Goal: Check status: Check status

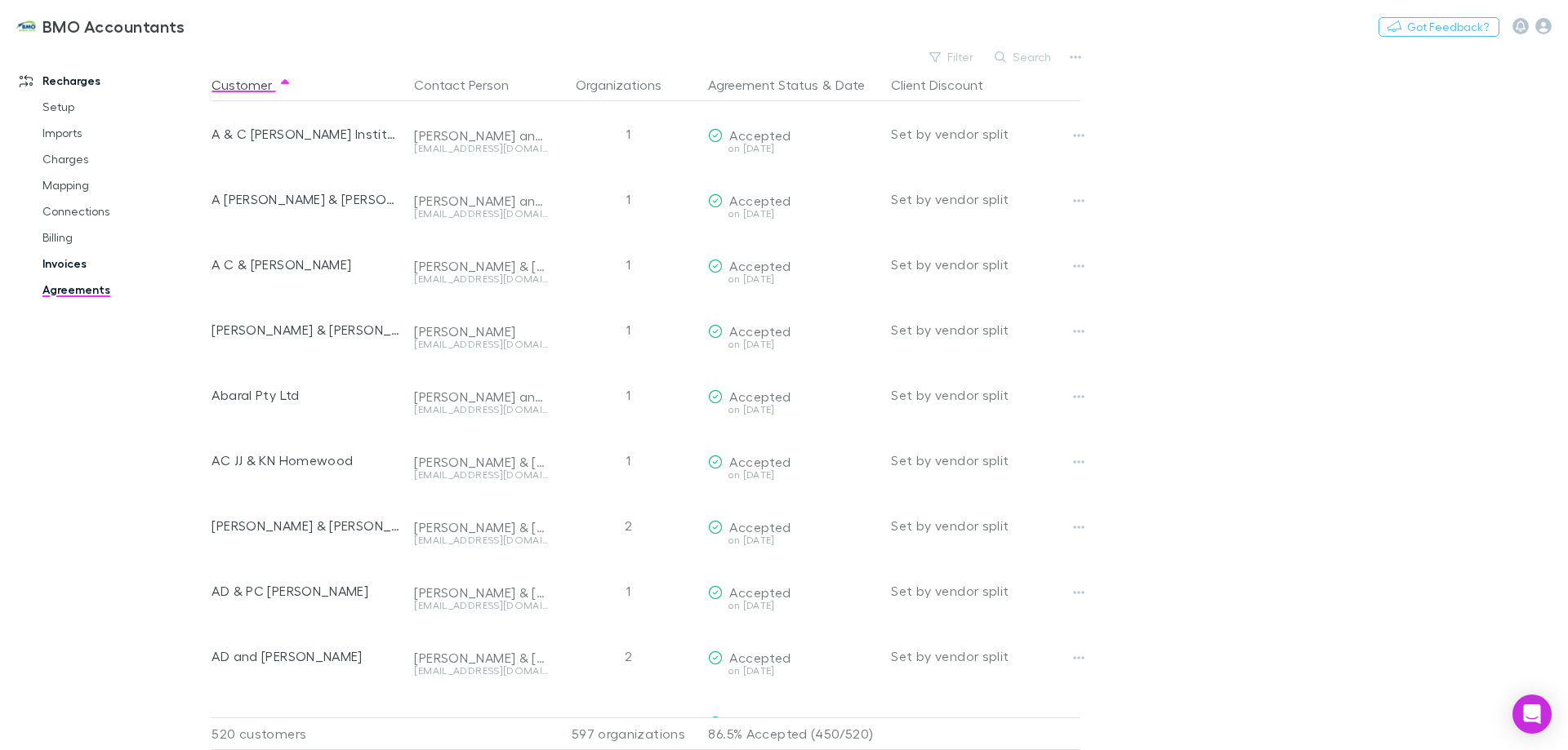
click at [58, 263] on link "Invoices" at bounding box center [123, 263] width 195 height 26
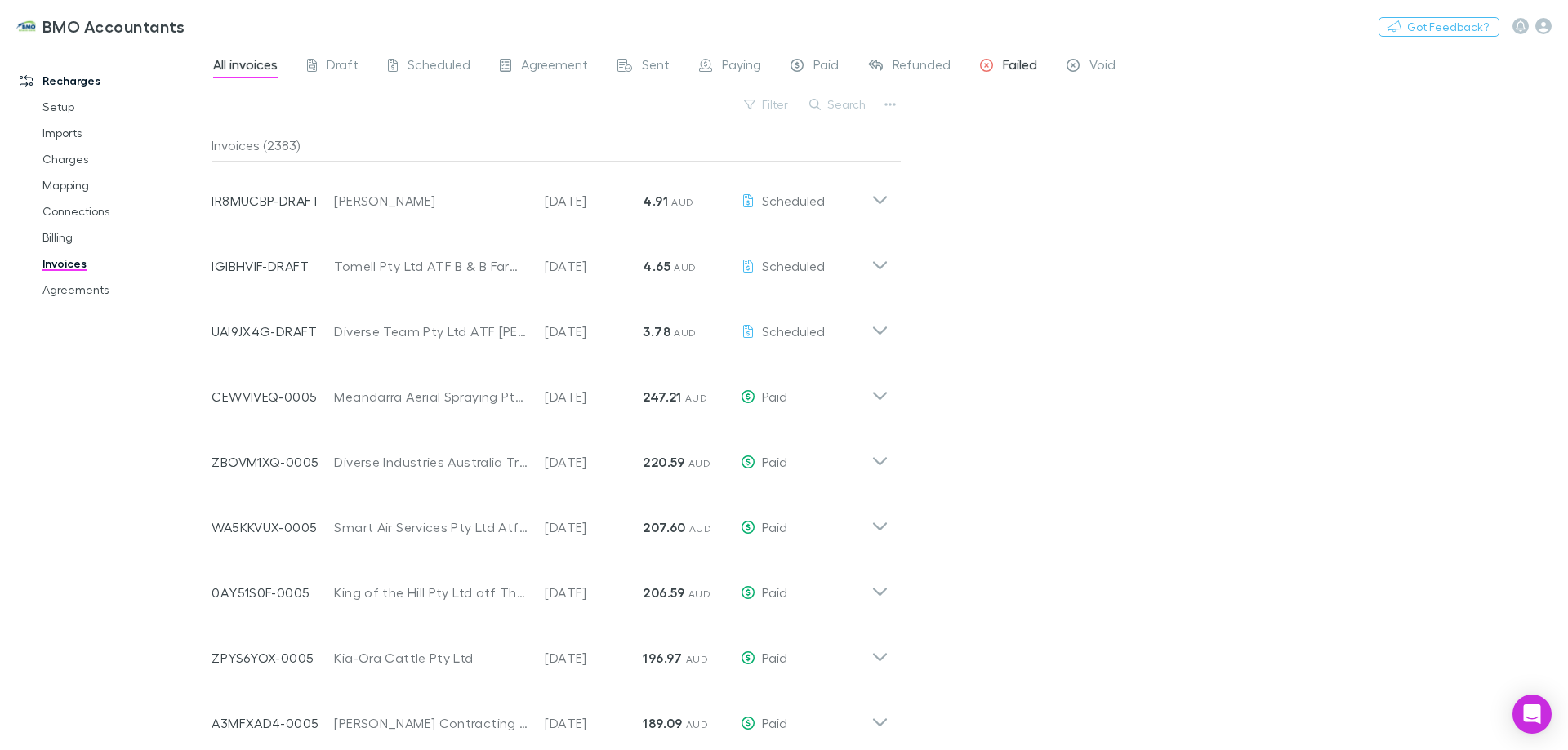
click at [1011, 62] on span "Failed" at bounding box center [1020, 67] width 35 height 21
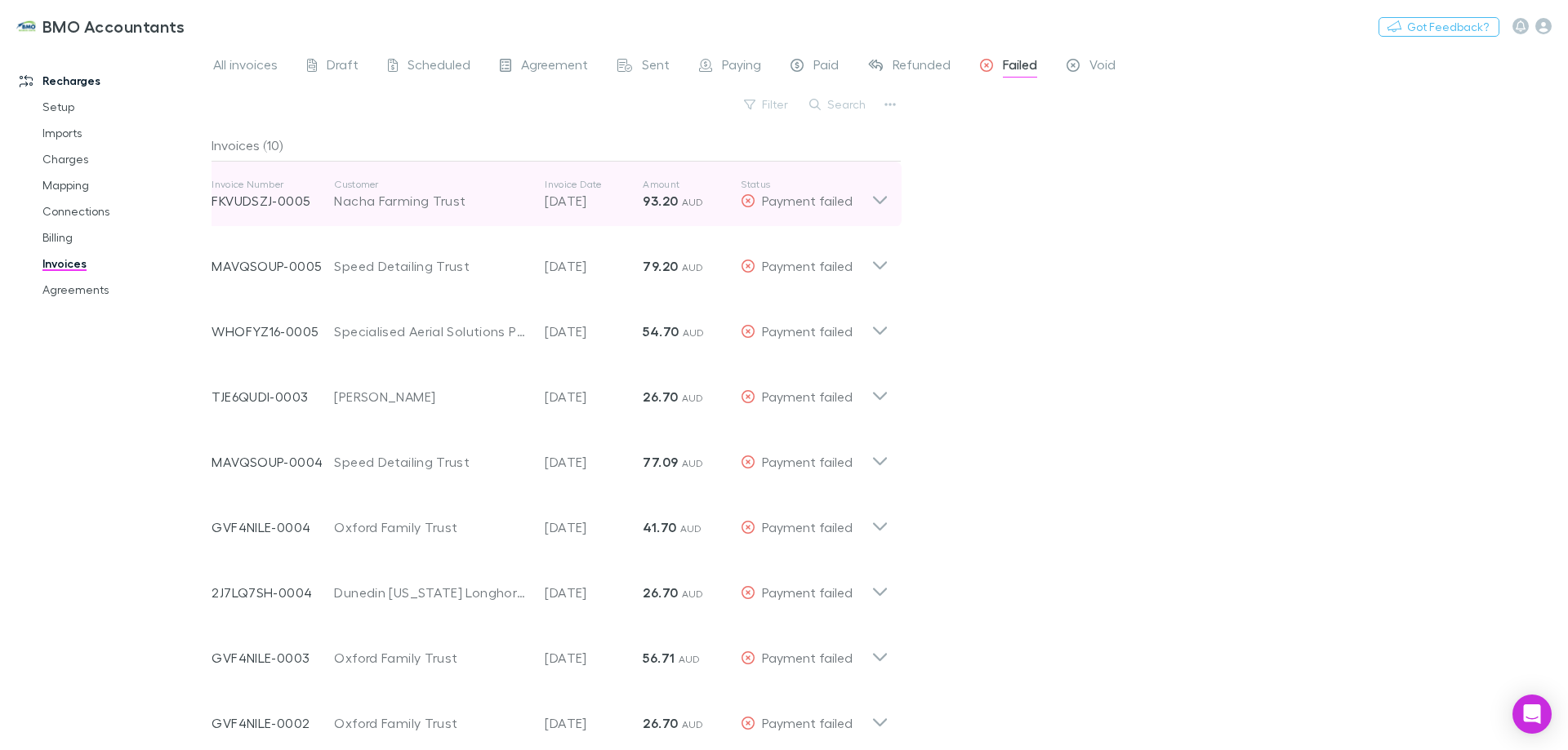
click at [881, 195] on icon at bounding box center [880, 195] width 17 height 33
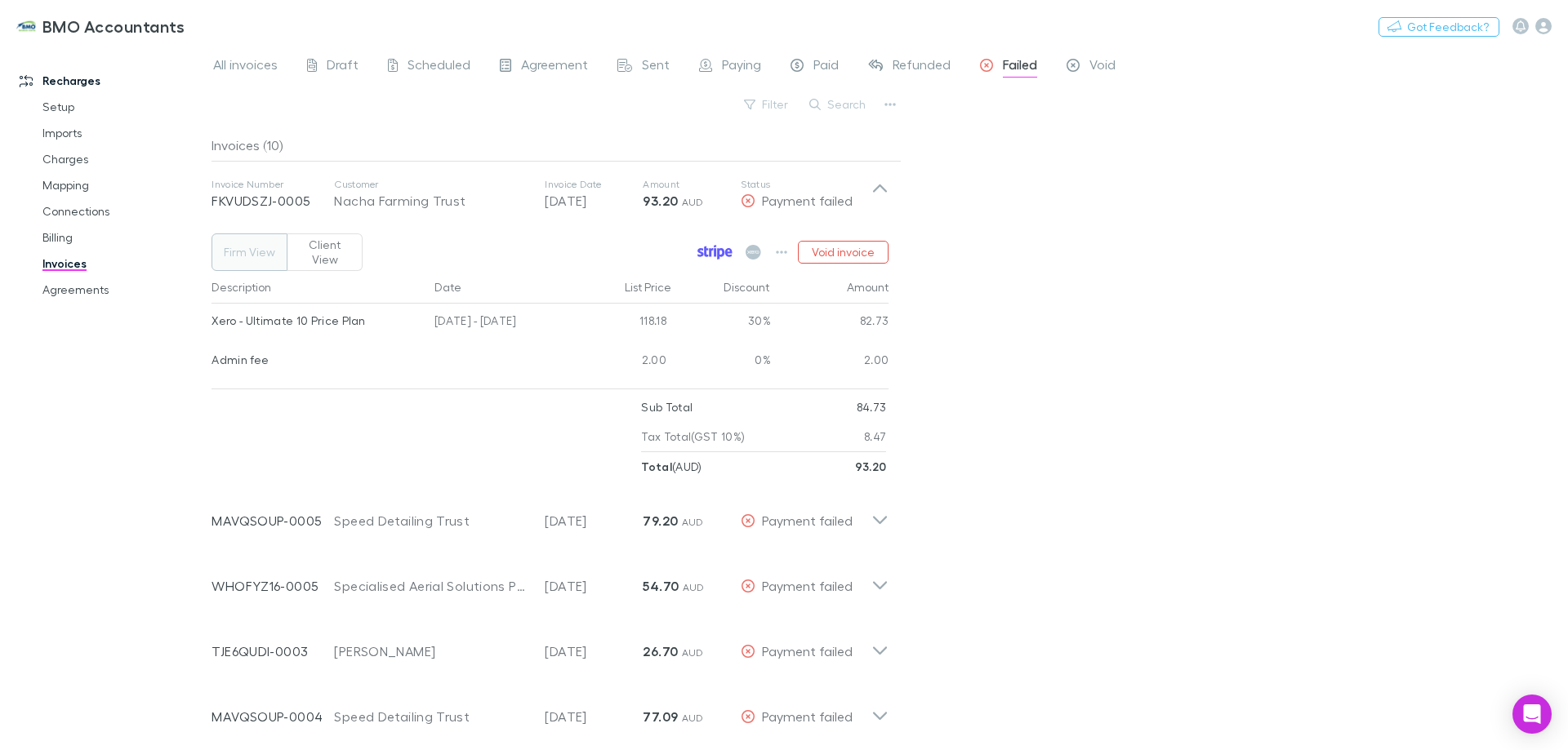
click at [712, 248] on icon at bounding box center [712, 252] width 4 height 8
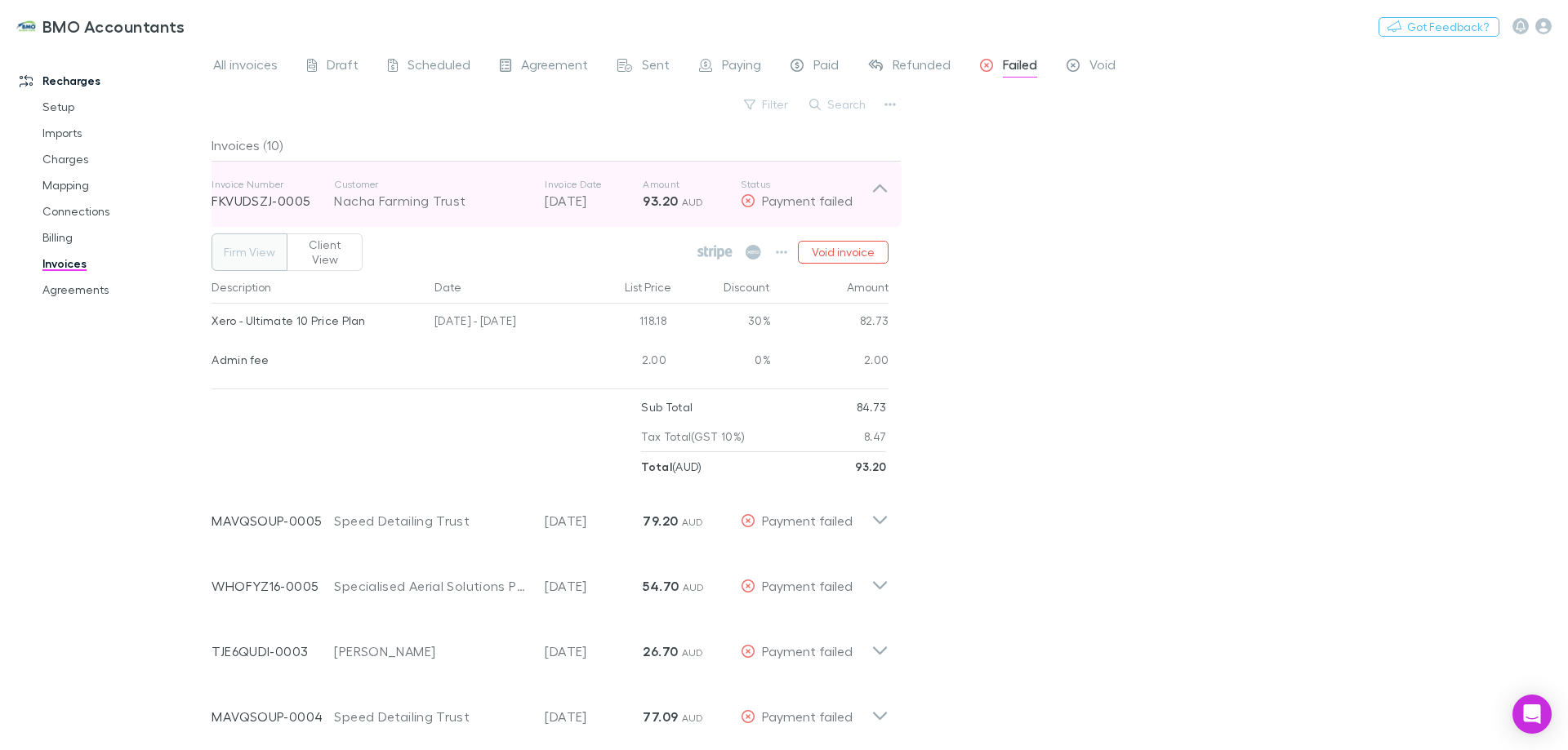
click at [882, 186] on icon at bounding box center [880, 195] width 17 height 33
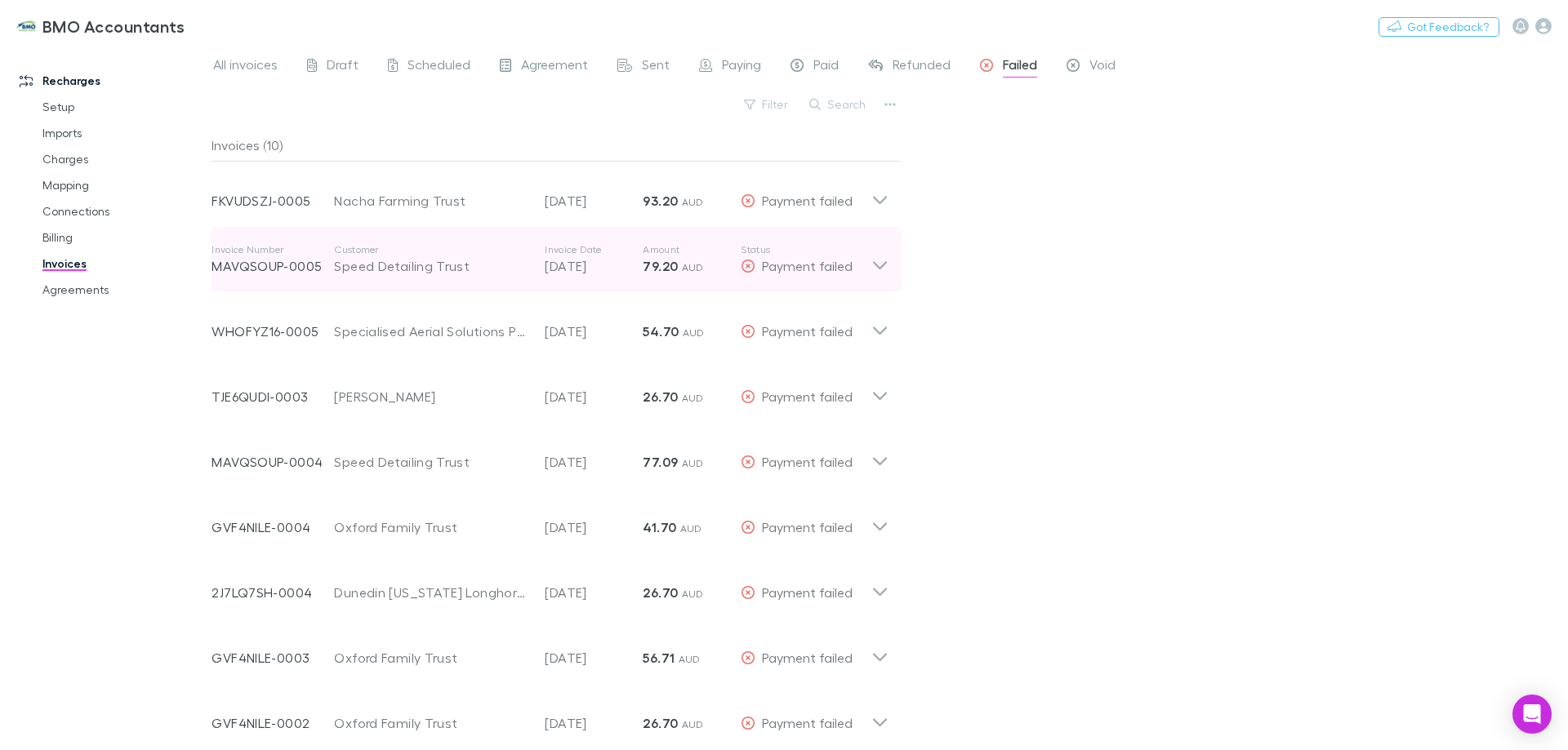
click at [876, 263] on icon at bounding box center [879, 265] width 14 height 8
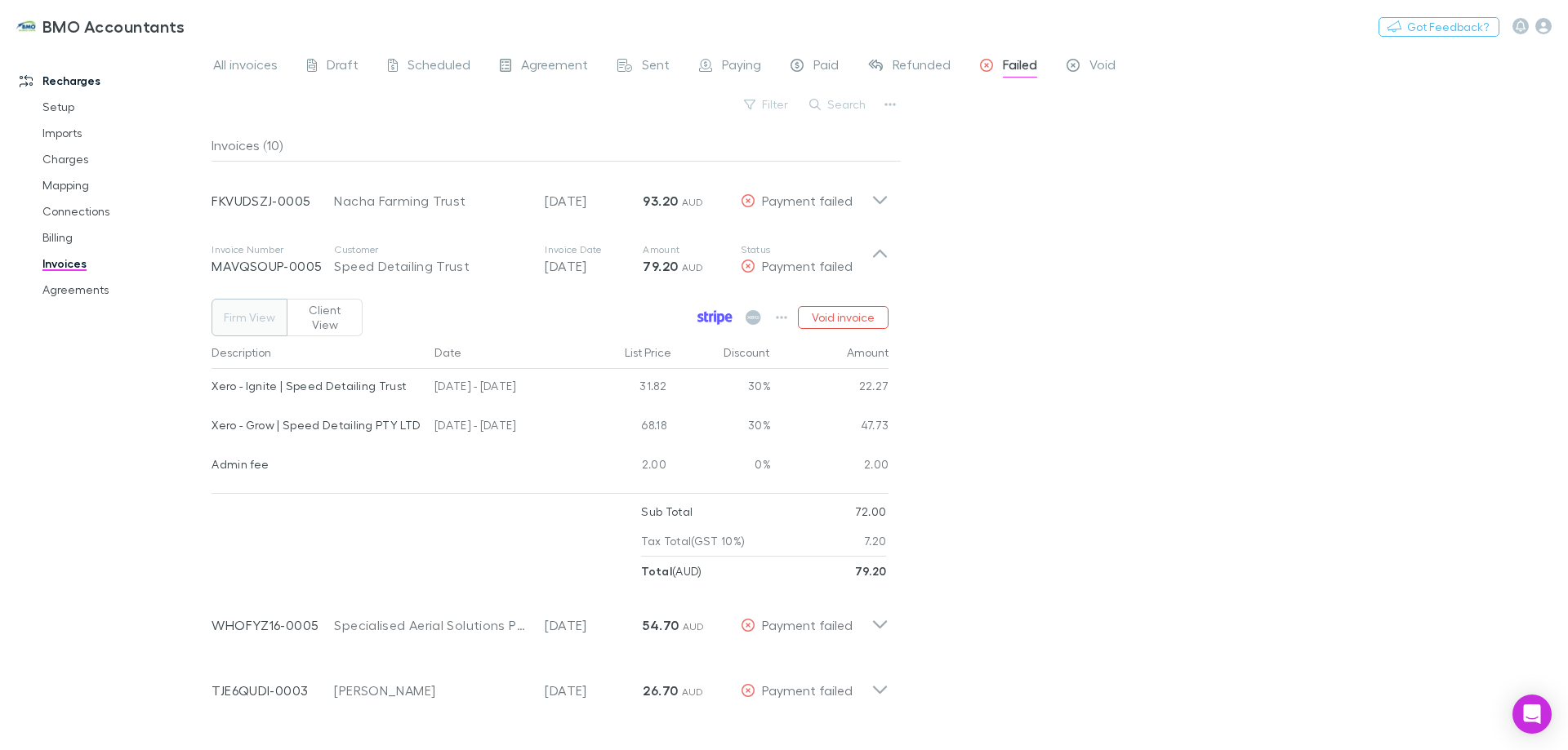
click at [716, 313] on icon at bounding box center [716, 317] width 3 height 8
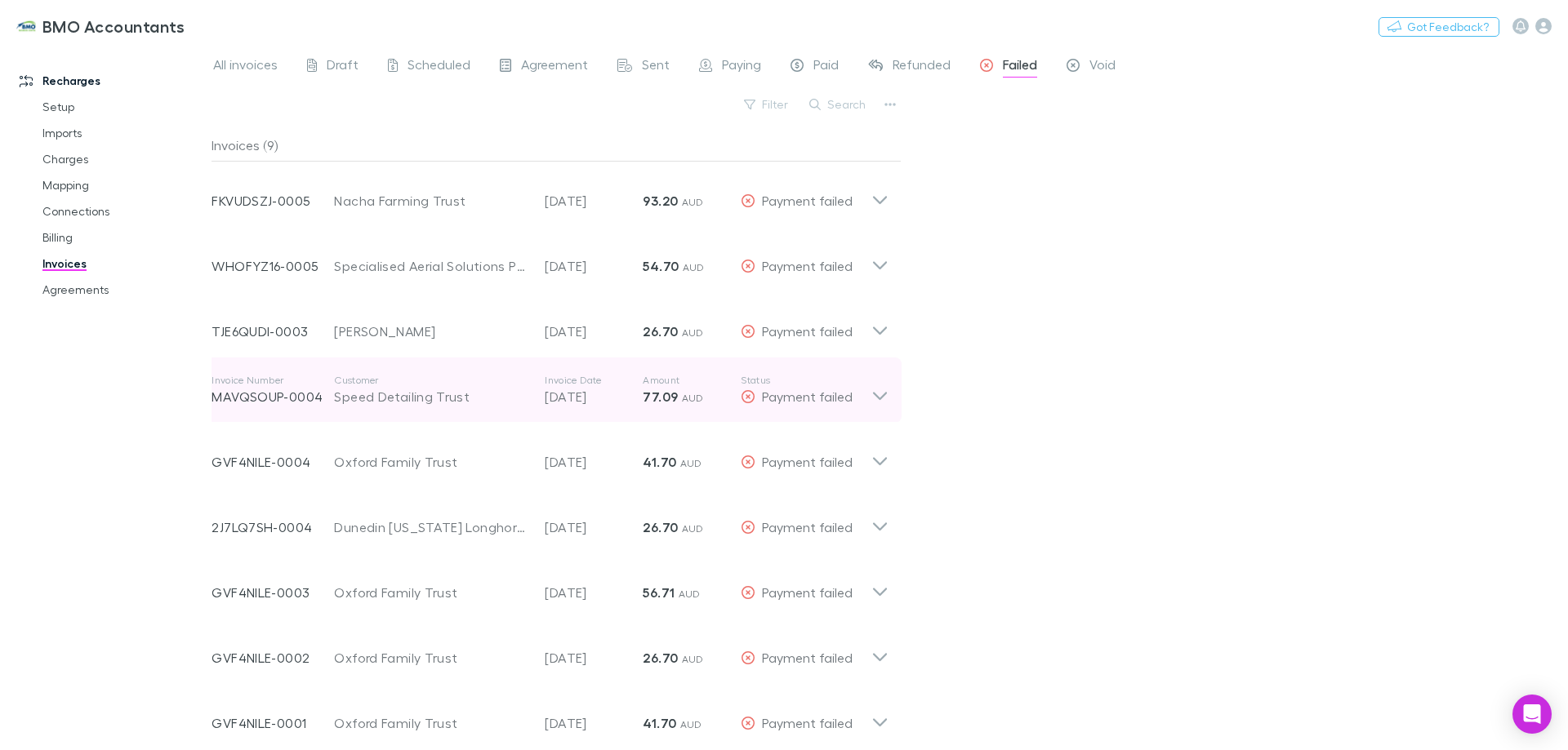
click at [880, 396] on icon at bounding box center [880, 390] width 17 height 33
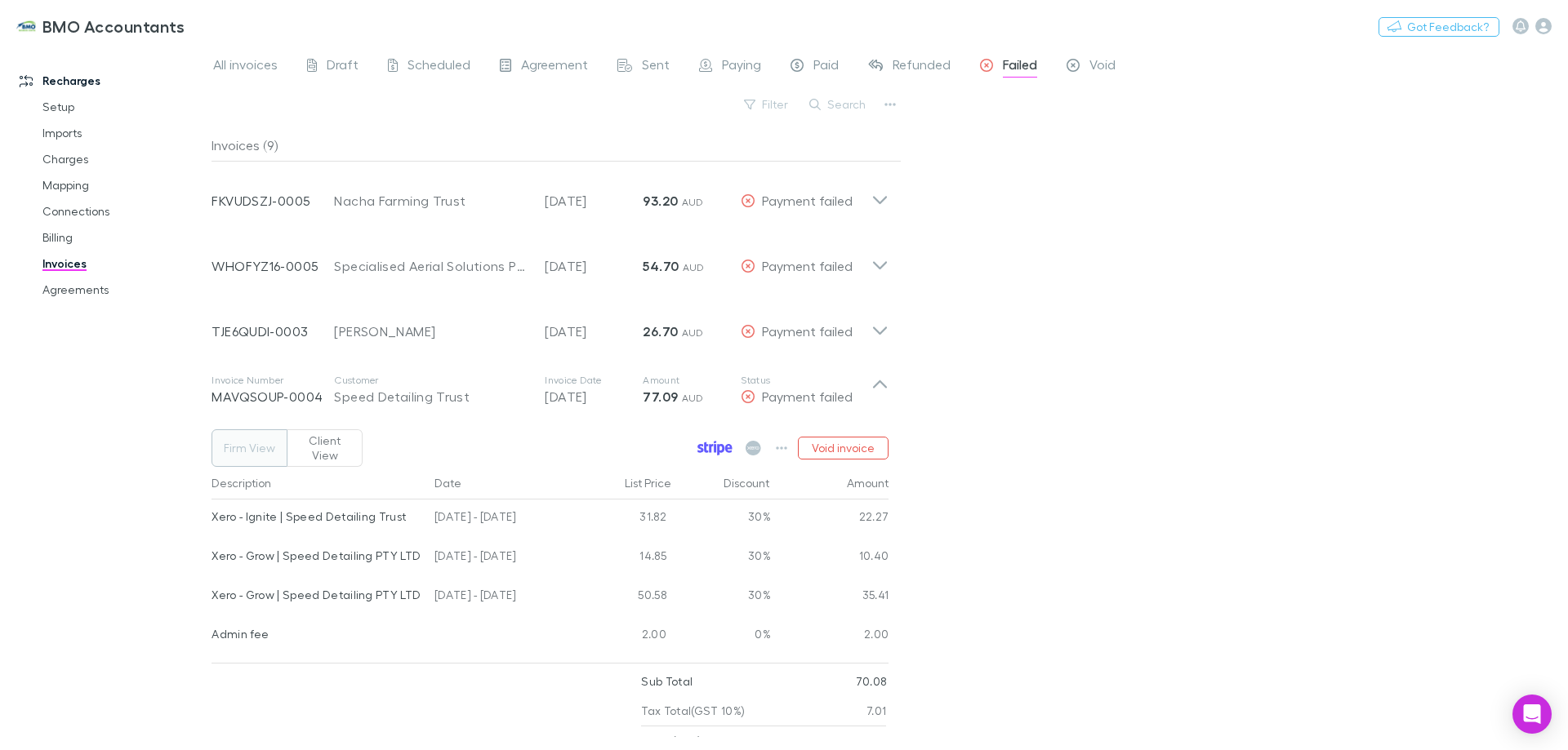
click at [715, 442] on icon at bounding box center [715, 447] width 35 height 14
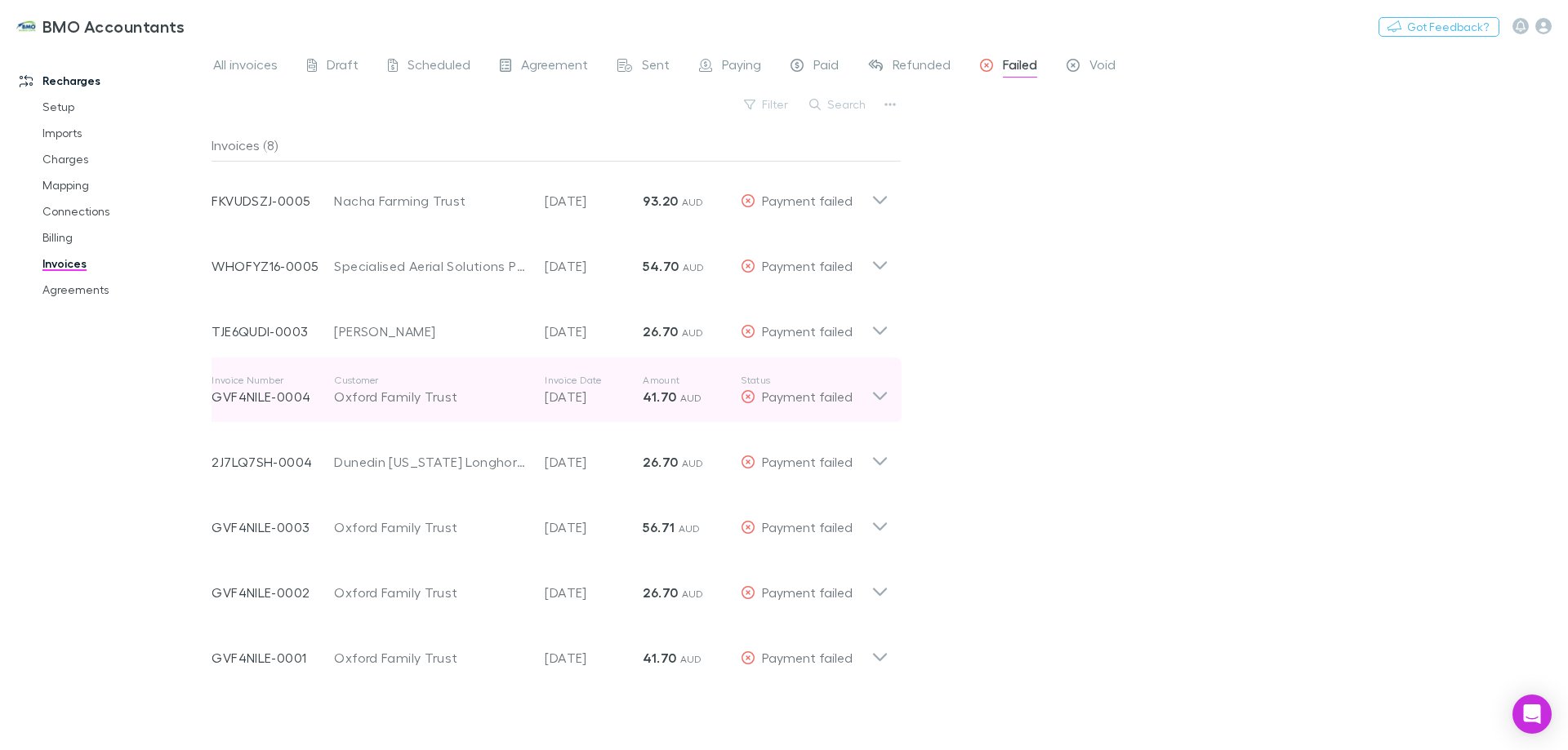
click at [884, 381] on icon at bounding box center [880, 390] width 17 height 33
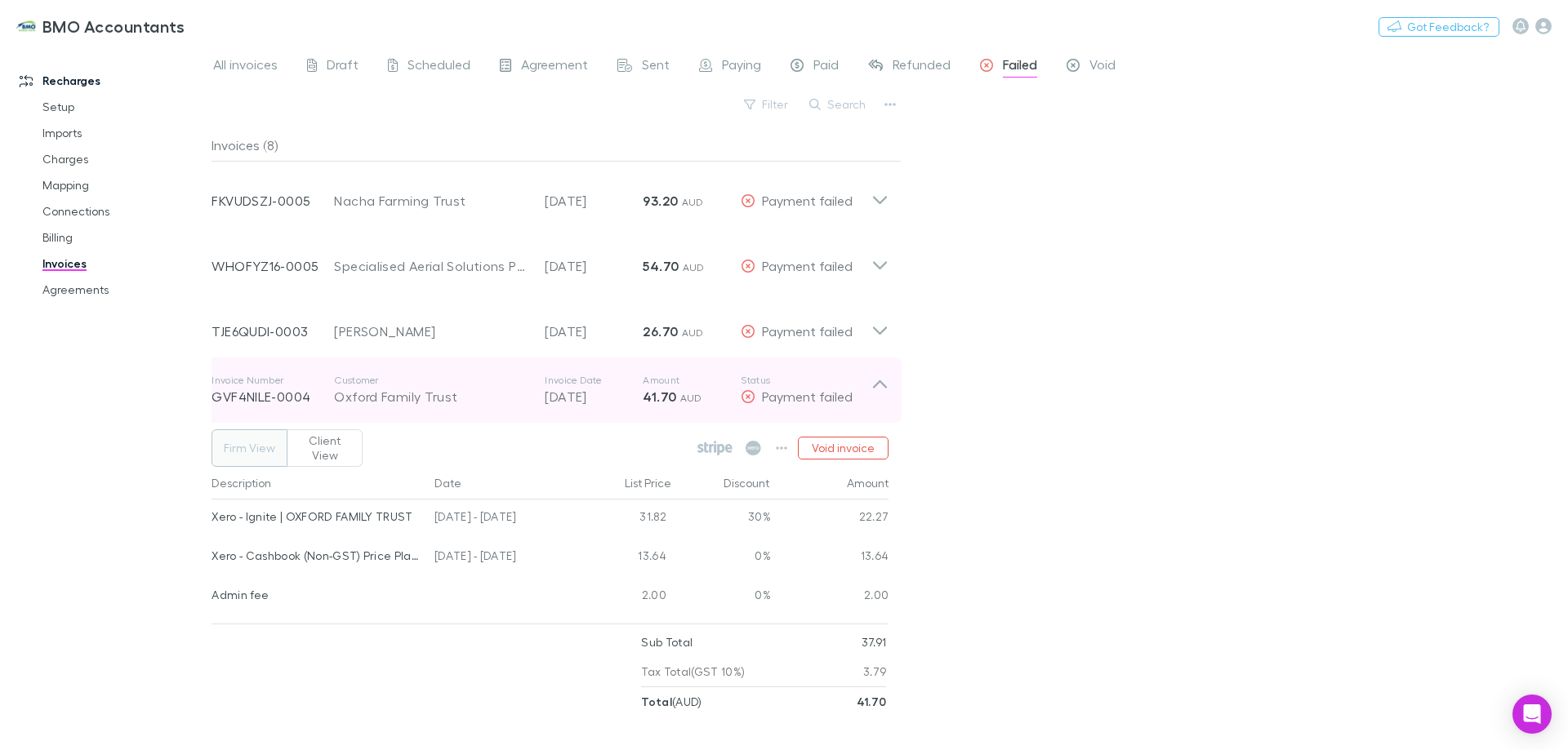
click at [883, 381] on icon at bounding box center [880, 390] width 17 height 33
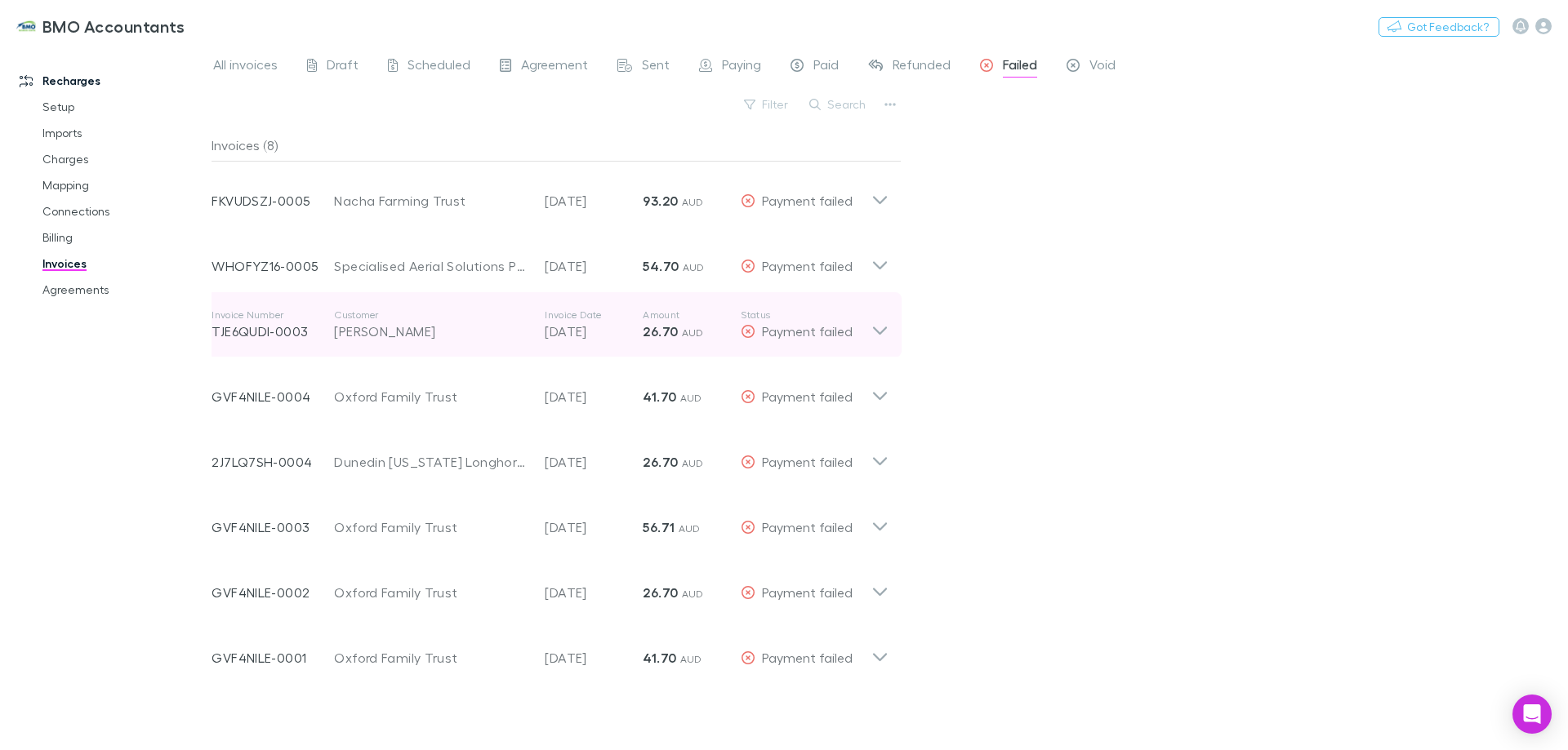
click at [875, 332] on icon at bounding box center [880, 325] width 17 height 33
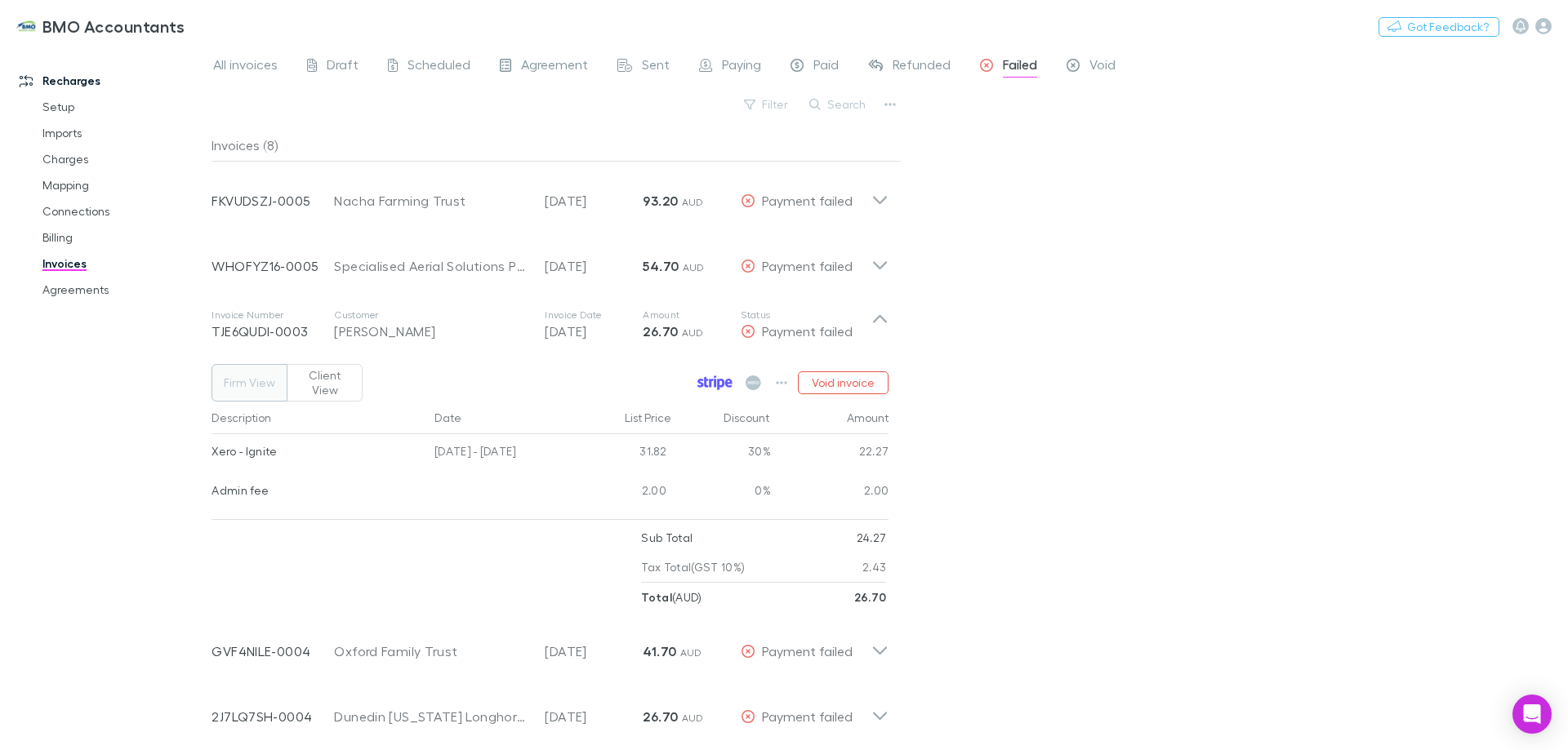
click at [712, 379] on icon at bounding box center [712, 383] width 4 height 8
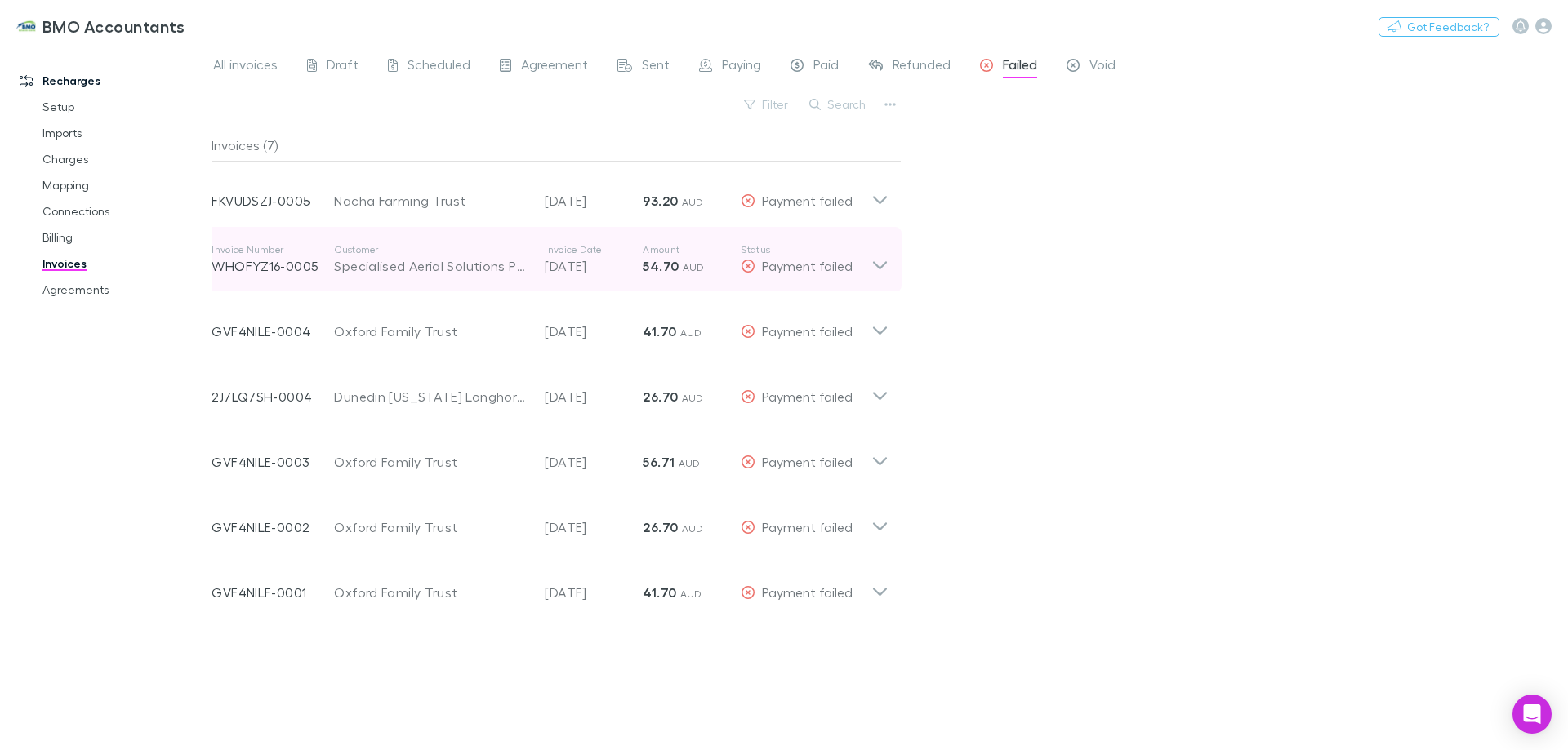
click at [882, 264] on icon at bounding box center [880, 259] width 17 height 33
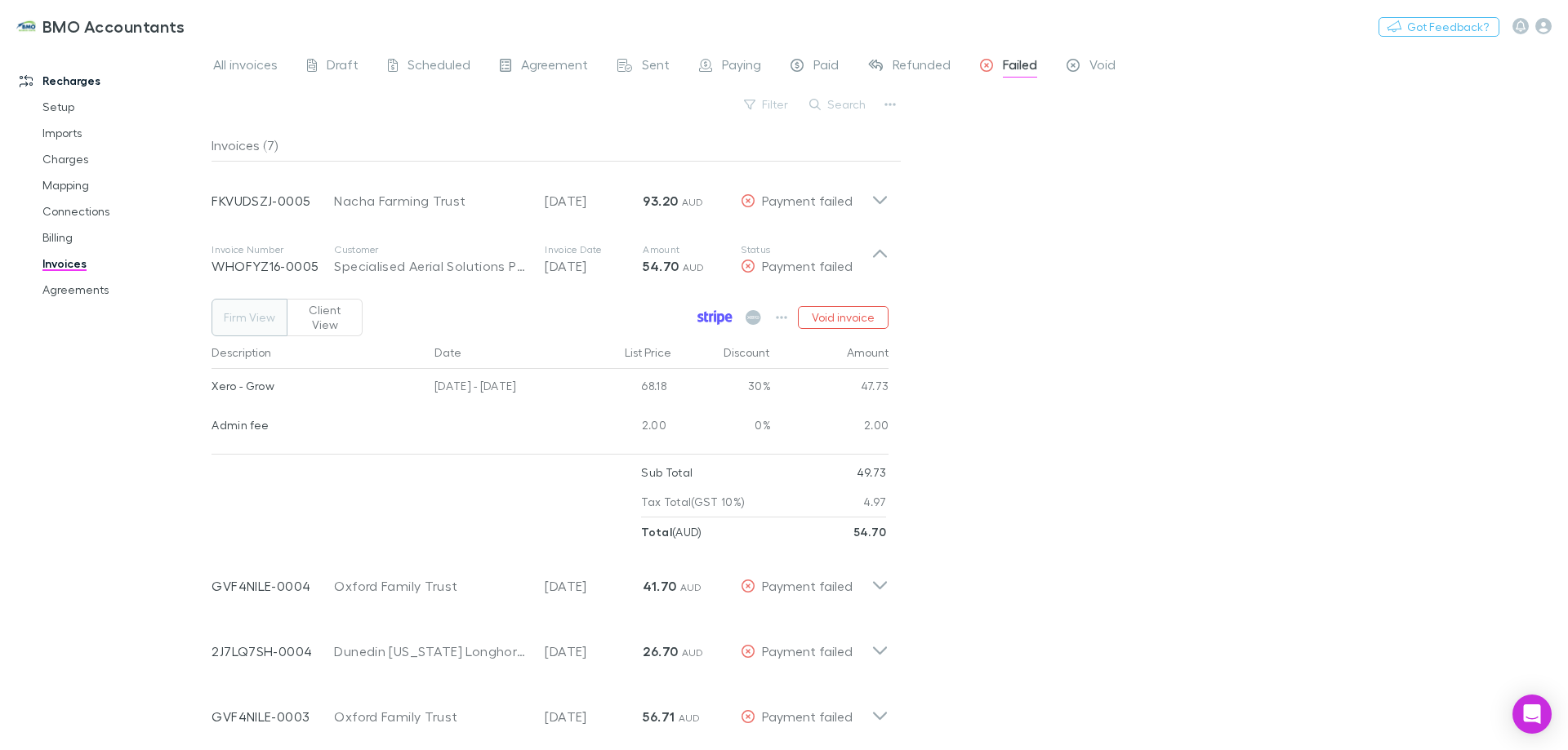
click at [709, 310] on icon at bounding box center [715, 317] width 35 height 14
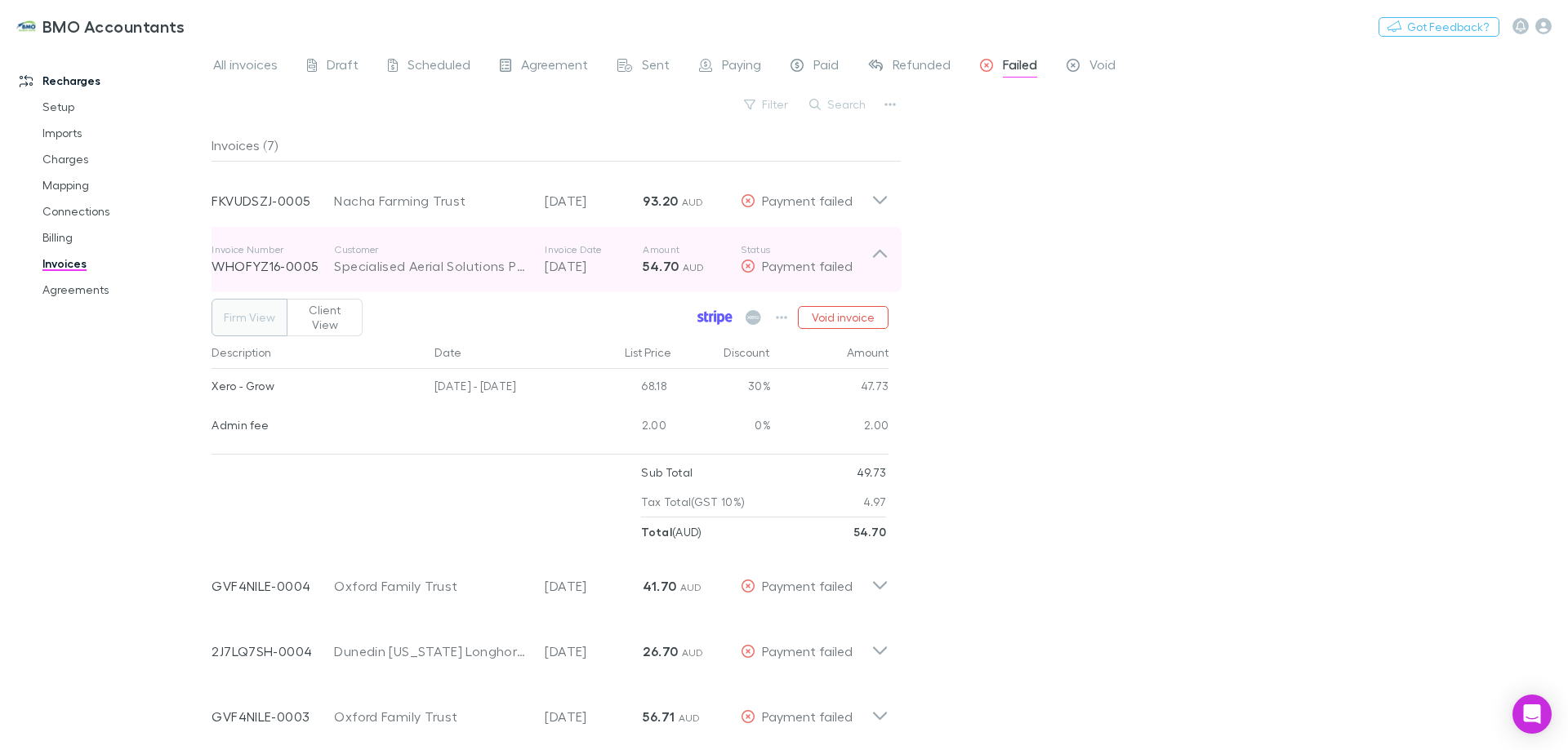
click at [882, 254] on icon at bounding box center [879, 254] width 14 height 8
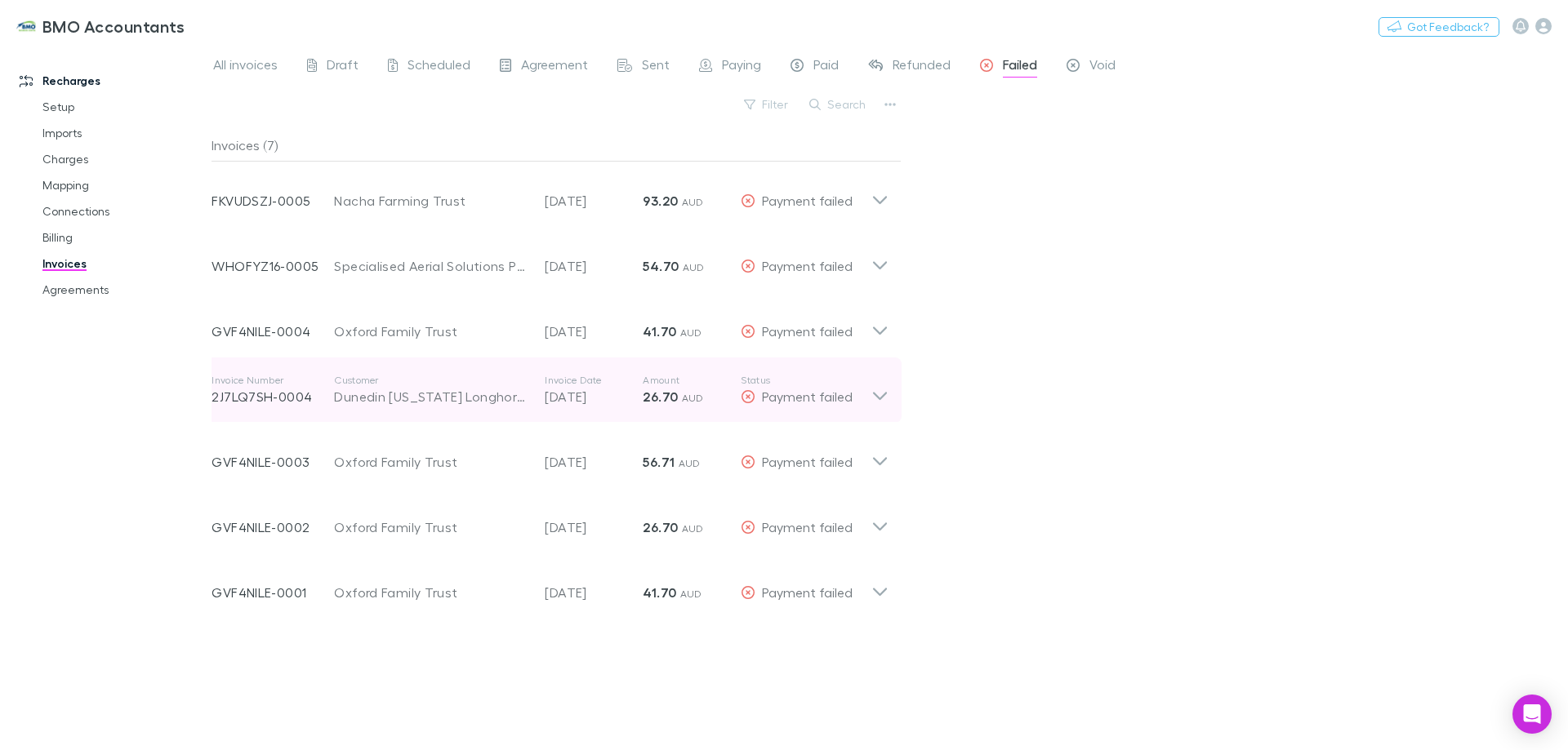
click at [879, 391] on icon at bounding box center [880, 390] width 17 height 33
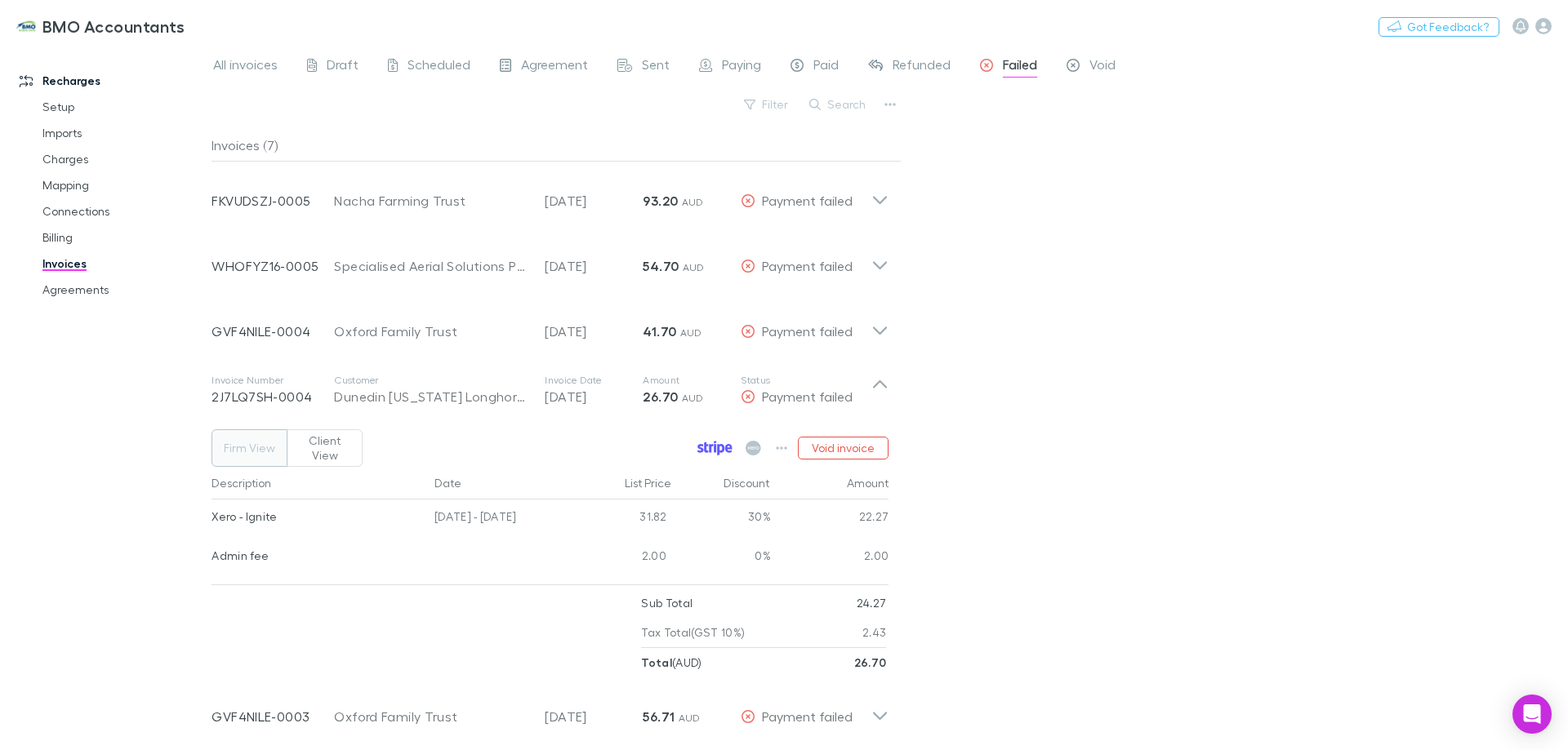
click at [714, 444] on icon at bounding box center [712, 448] width 4 height 8
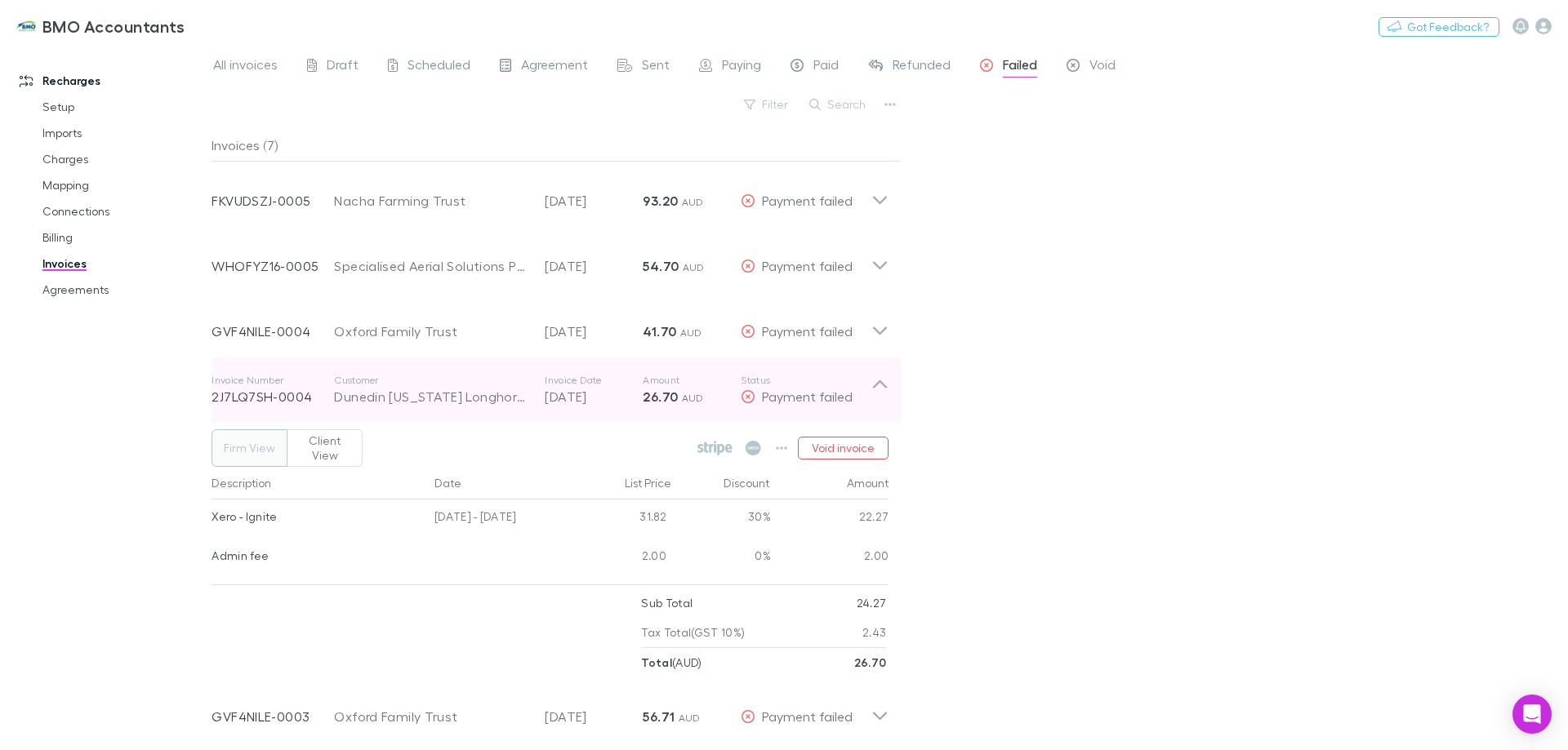
click at [879, 385] on icon at bounding box center [880, 390] width 17 height 33
